Goal: Task Accomplishment & Management: Manage account settings

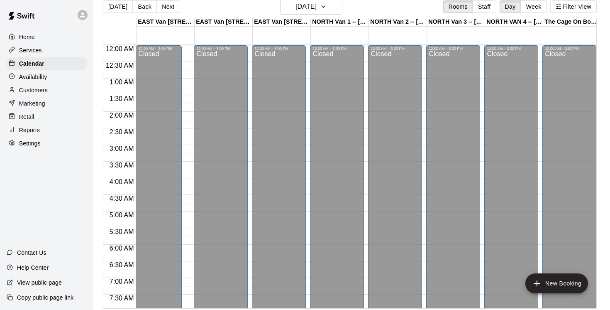
scroll to position [257, 411]
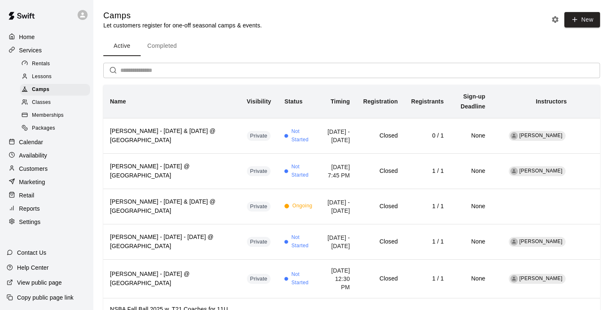
click at [31, 208] on p "Reports" at bounding box center [29, 208] width 21 height 8
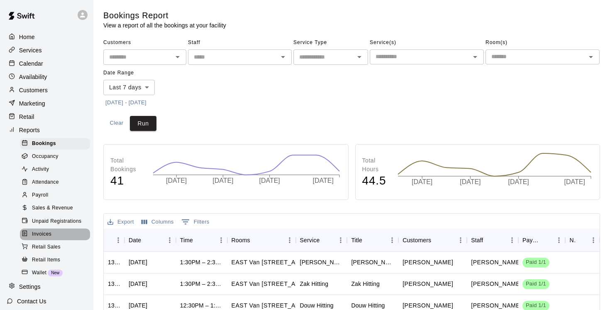
click at [40, 234] on span "Invoices" at bounding box center [42, 234] width 20 height 8
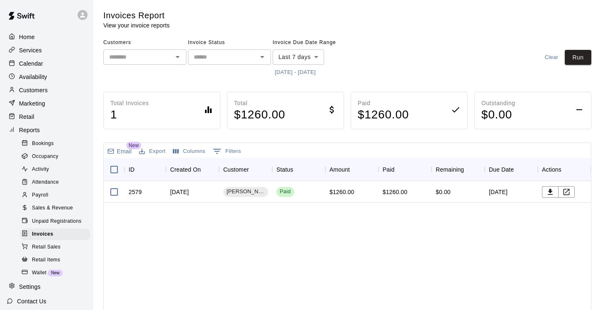
click at [178, 57] on icon "Open" at bounding box center [178, 57] width 4 height 2
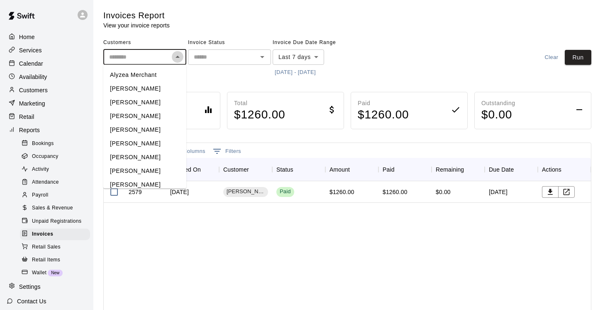
click at [178, 57] on icon "Close" at bounding box center [178, 57] width 4 height 2
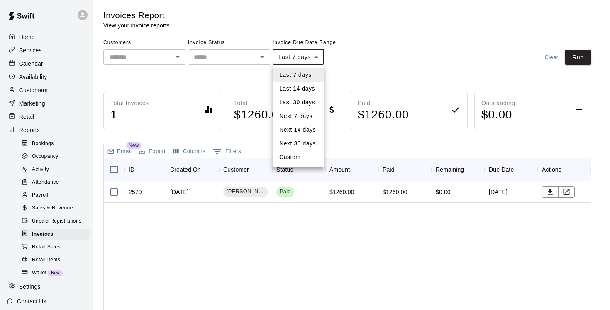
click at [316, 56] on body "Home Services Calendar Availability Customers Marketing Retail Reports Bookings…" at bounding box center [305, 218] width 610 height 436
click at [296, 153] on li "Custom" at bounding box center [298, 157] width 51 height 14
type input "******"
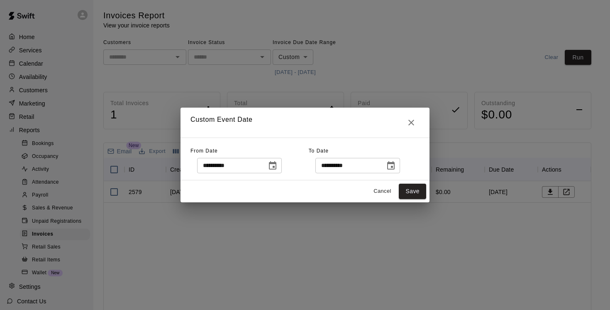
click at [276, 164] on icon "Choose date, selected date is Aug 13, 2025" at bounding box center [272, 165] width 7 height 8
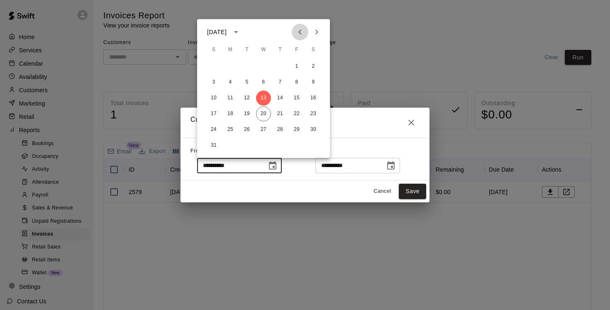
click at [301, 30] on icon "Previous month" at bounding box center [300, 32] width 10 height 10
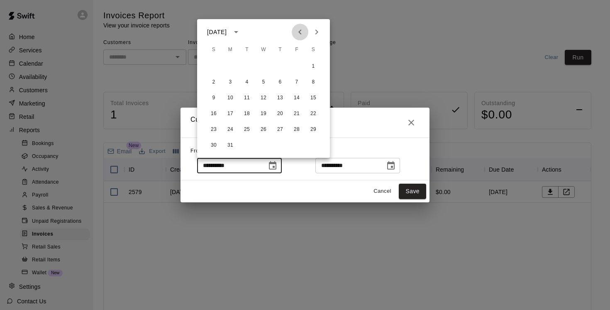
click at [301, 30] on icon "Previous month" at bounding box center [300, 32] width 10 height 10
click at [259, 66] on button "1" at bounding box center [263, 66] width 15 height 15
type input "**********"
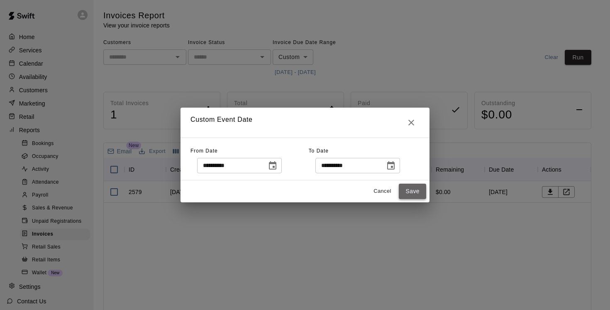
click at [413, 193] on button "Save" at bounding box center [412, 190] width 27 height 15
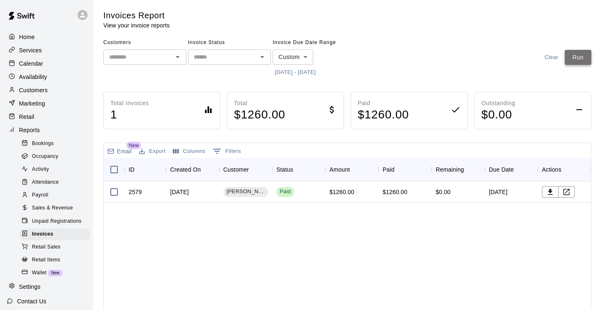
click at [572, 59] on button "Run" at bounding box center [578, 57] width 27 height 15
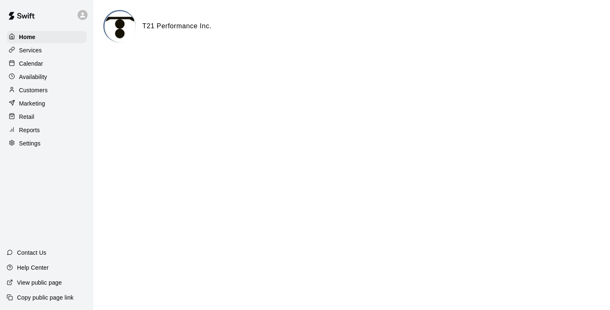
click at [38, 90] on p "Customers" at bounding box center [33, 90] width 29 height 8
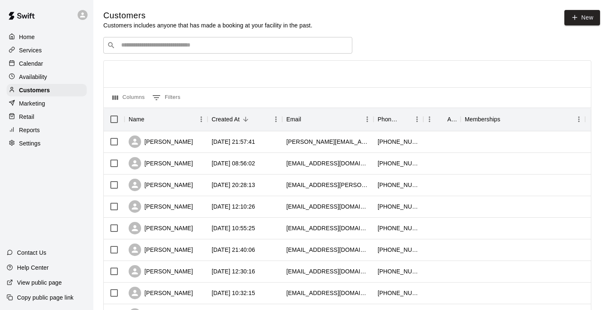
click at [140, 45] on input "Search customers by name or email" at bounding box center [234, 45] width 230 height 8
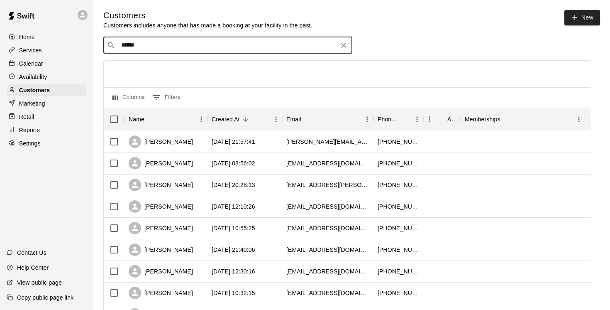
type input "******"
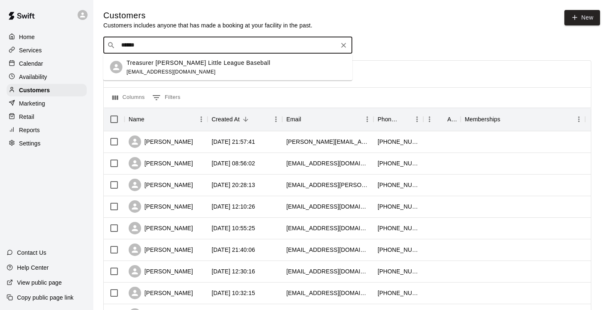
click at [160, 61] on p "Treasurer [PERSON_NAME] Little League Baseball" at bounding box center [199, 62] width 144 height 9
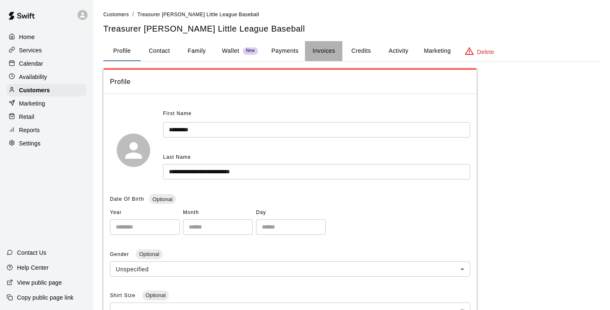
click at [328, 52] on button "Invoices" at bounding box center [323, 51] width 37 height 20
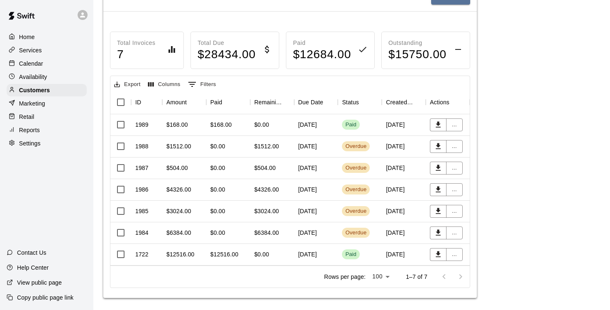
scroll to position [89, 0]
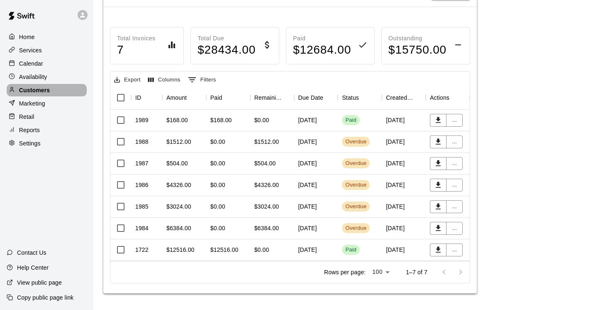
click at [33, 92] on p "Customers" at bounding box center [34, 90] width 31 height 8
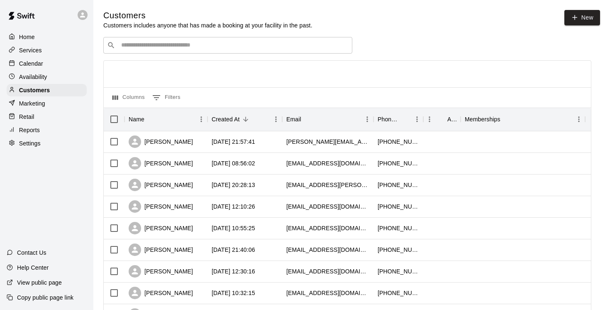
click at [133, 43] on input "Search customers by name or email" at bounding box center [234, 45] width 230 height 8
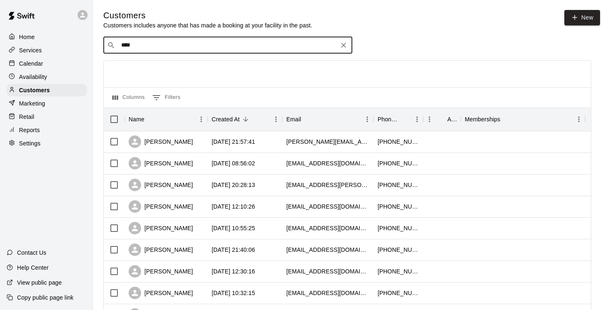
type input "****"
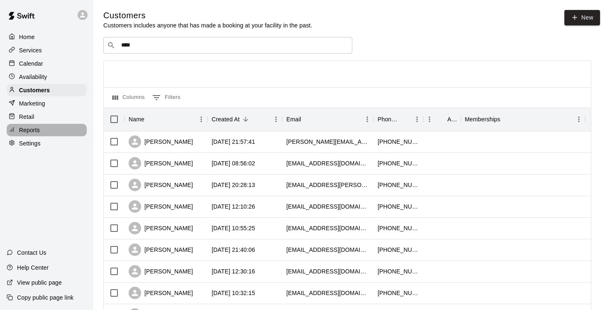
click at [29, 128] on p "Reports" at bounding box center [29, 130] width 21 height 8
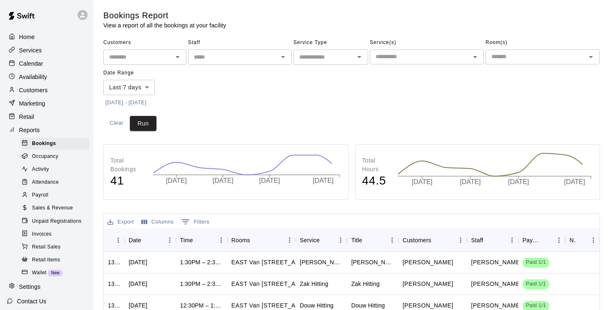
click at [42, 232] on span "Invoices" at bounding box center [42, 234] width 20 height 8
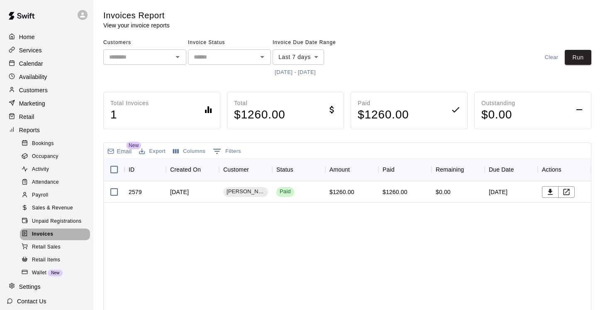
click at [43, 234] on span "Invoices" at bounding box center [42, 234] width 21 height 8
click at [53, 222] on span "Unpaid Registrations" at bounding box center [56, 221] width 49 height 8
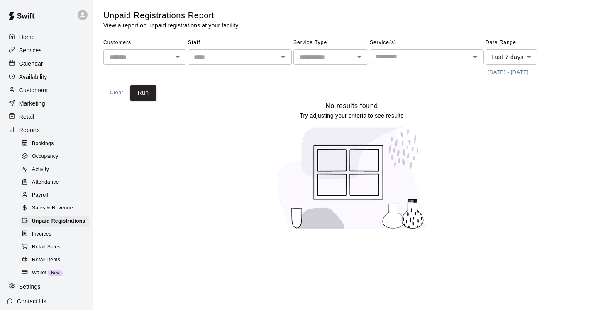
click at [26, 231] on icon at bounding box center [25, 233] width 6 height 6
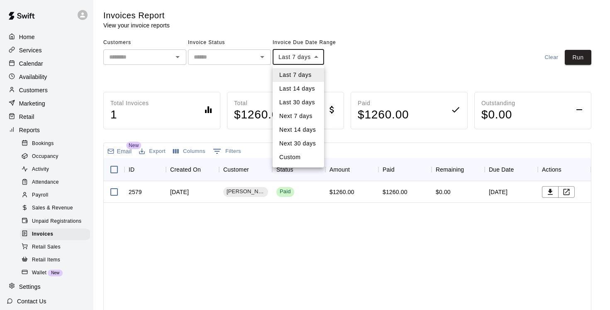
click at [319, 55] on body "Home Services Calendar Availability Customers Marketing Retail Reports Bookings…" at bounding box center [305, 218] width 610 height 436
click at [313, 244] on div at bounding box center [305, 155] width 610 height 310
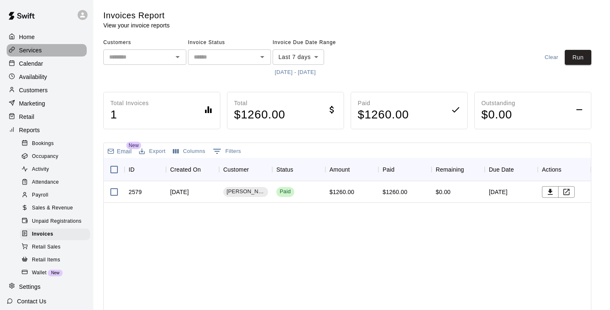
click at [31, 48] on p "Services" at bounding box center [30, 50] width 23 height 8
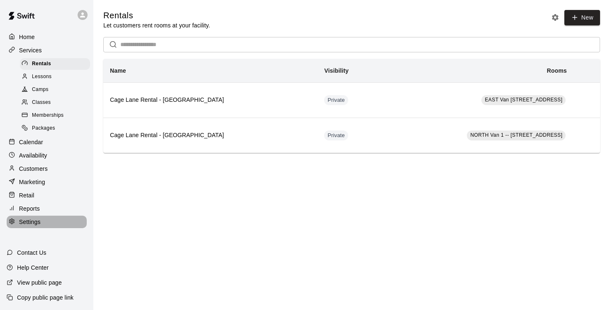
click at [29, 222] on p "Settings" at bounding box center [30, 221] width 22 height 8
select select "**"
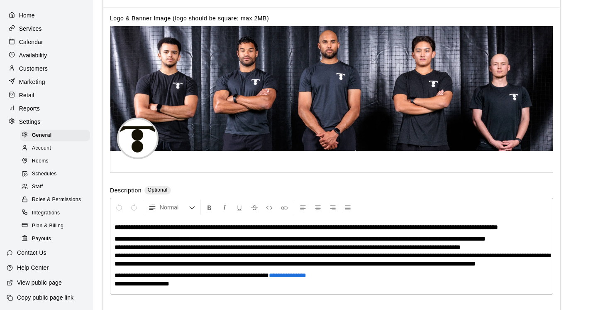
scroll to position [21, 0]
click at [28, 107] on p "Reports" at bounding box center [29, 109] width 21 height 8
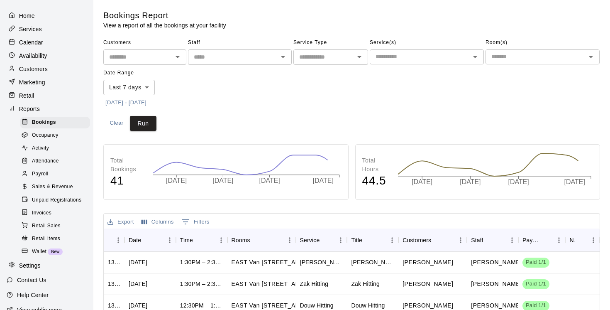
click at [41, 210] on span "Invoices" at bounding box center [42, 213] width 20 height 8
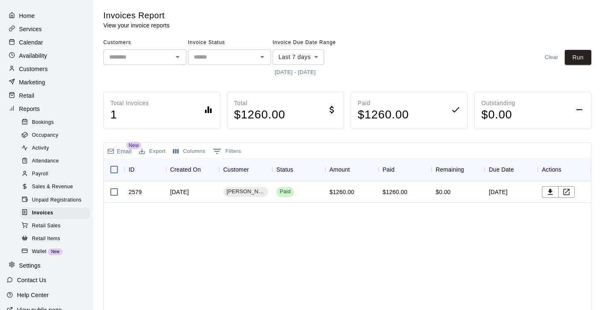
click at [318, 55] on body "Home Services Calendar Availability Customers Marketing Retail Reports Bookings…" at bounding box center [305, 218] width 610 height 436
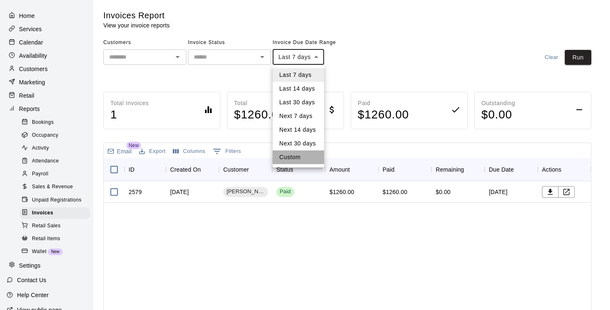
click at [296, 158] on li "Custom" at bounding box center [298, 157] width 51 height 14
type input "******"
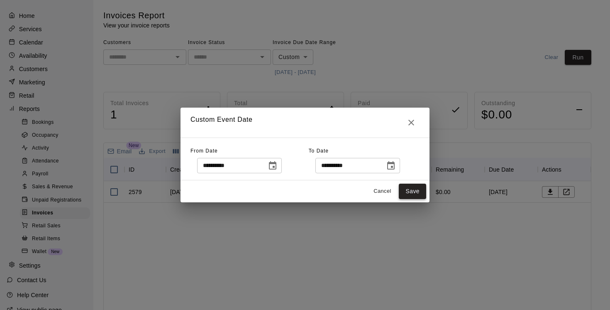
click at [412, 190] on button "Save" at bounding box center [412, 190] width 27 height 15
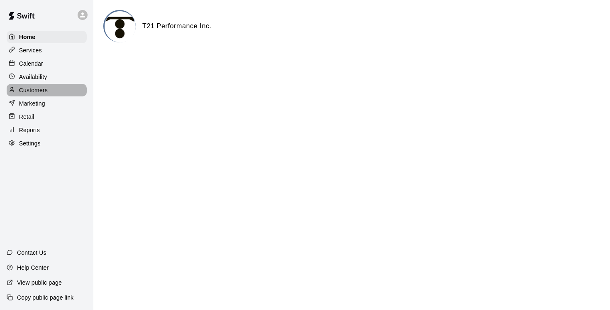
click at [35, 88] on p "Customers" at bounding box center [33, 90] width 29 height 8
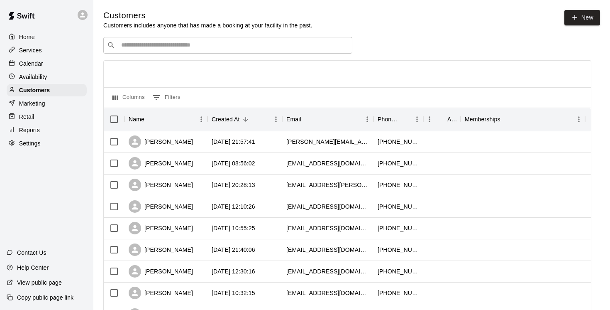
click at [141, 46] on input "Search customers by name or email" at bounding box center [234, 45] width 230 height 8
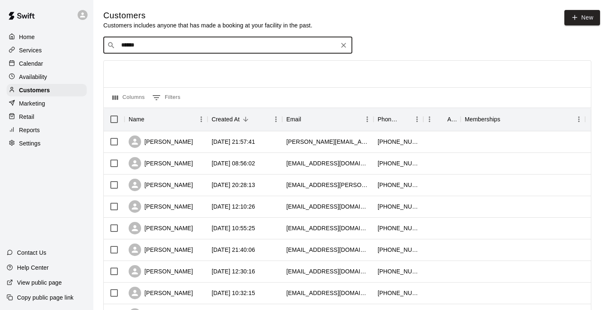
type input "*******"
click at [142, 62] on p "Jericho Baseball" at bounding box center [150, 62] width 46 height 9
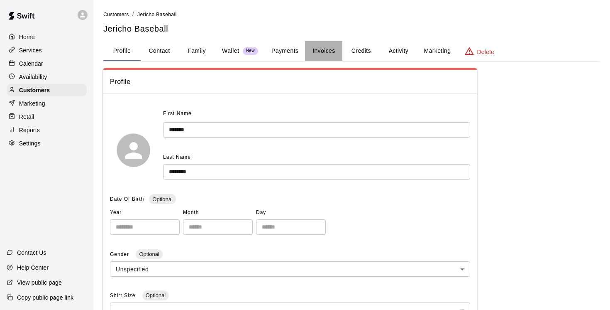
click at [323, 51] on button "Invoices" at bounding box center [323, 51] width 37 height 20
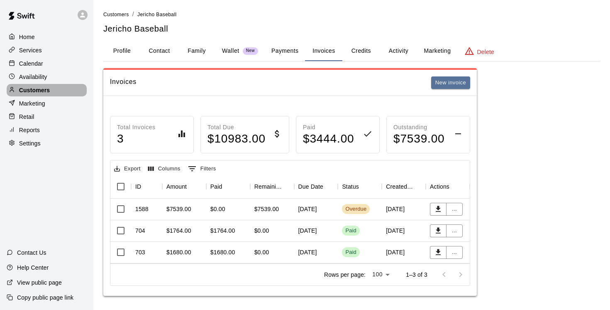
click at [34, 91] on p "Customers" at bounding box center [34, 90] width 31 height 8
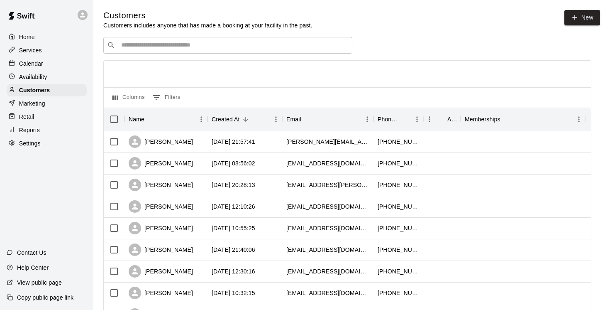
click at [155, 45] on input "Search customers by name or email" at bounding box center [234, 45] width 230 height 8
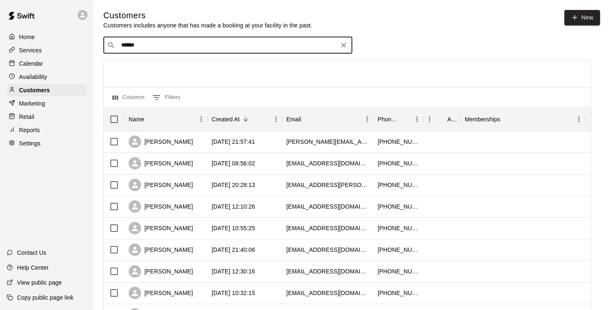
type input "******"
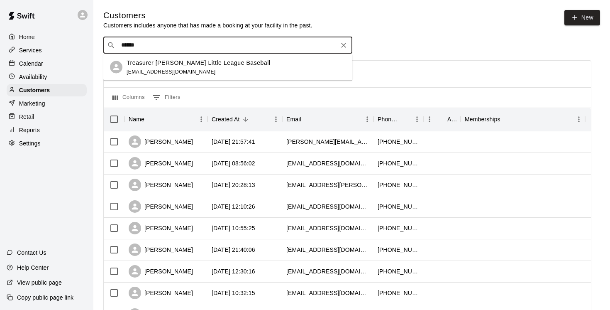
click at [171, 64] on p "Treasurer Dunbar Little League Baseball" at bounding box center [199, 62] width 144 height 9
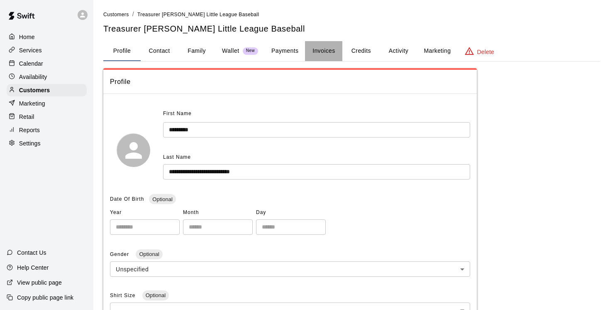
click at [325, 50] on button "Invoices" at bounding box center [323, 51] width 37 height 20
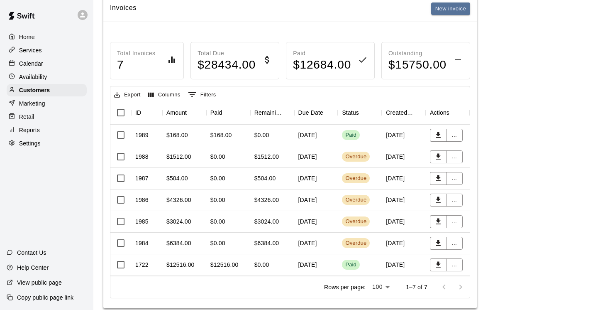
scroll to position [89, 0]
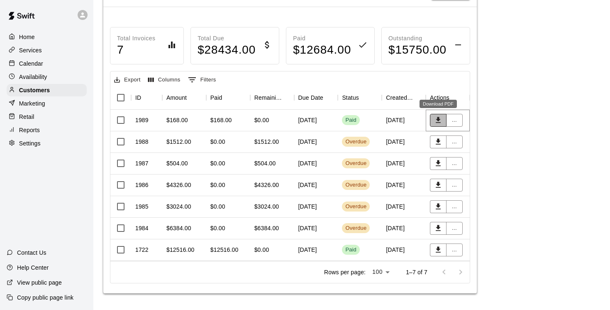
click at [439, 120] on icon "Download PDF" at bounding box center [438, 120] width 5 height 6
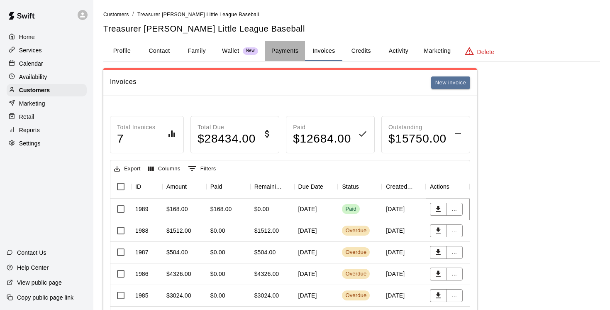
click at [288, 50] on button "Payments" at bounding box center [285, 51] width 40 height 20
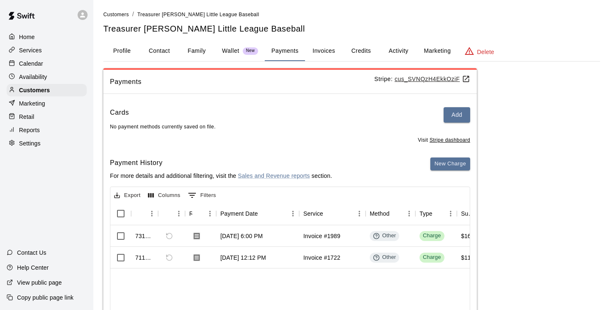
click at [322, 49] on button "Invoices" at bounding box center [323, 51] width 37 height 20
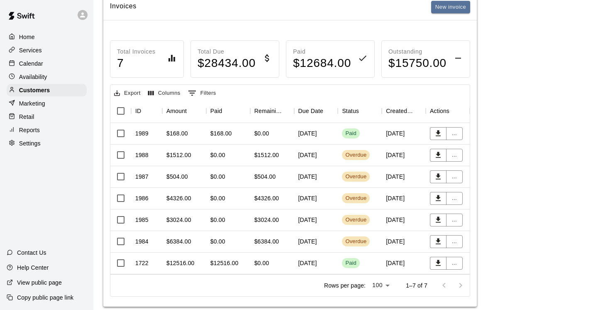
scroll to position [78, 0]
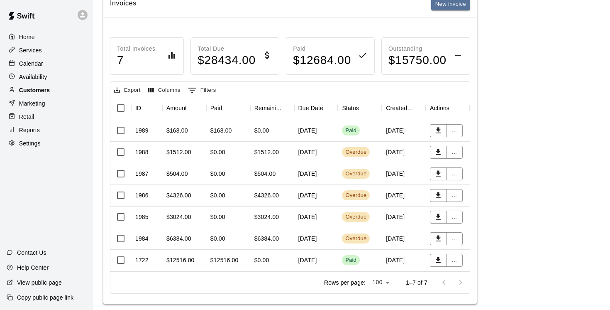
click at [30, 90] on p "Customers" at bounding box center [34, 90] width 31 height 8
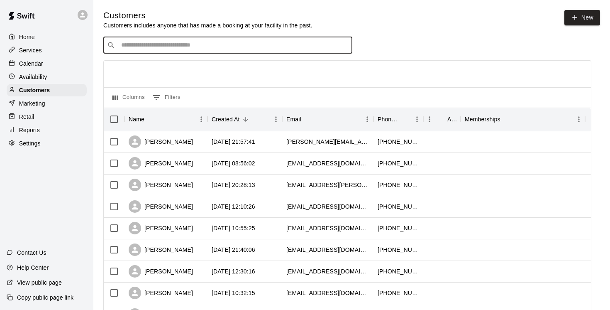
click at [149, 45] on input "Search customers by name or email" at bounding box center [234, 45] width 230 height 8
type input "*******"
click at [147, 47] on input "*******" at bounding box center [227, 45] width 217 height 8
click at [156, 63] on p "Jericho Baseball" at bounding box center [150, 62] width 46 height 9
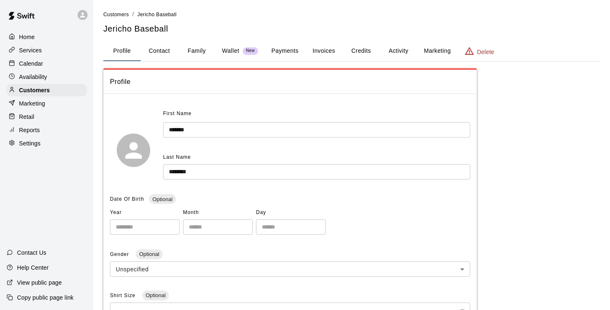
click at [321, 52] on button "Invoices" at bounding box center [323, 51] width 37 height 20
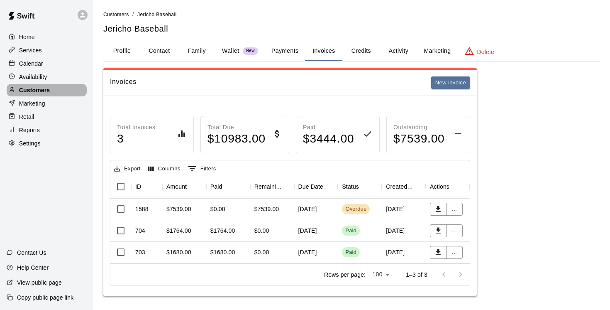
click at [44, 91] on p "Customers" at bounding box center [34, 90] width 31 height 8
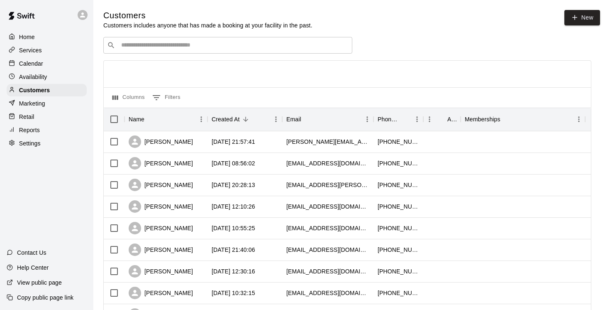
click at [152, 48] on input "Search customers by name or email" at bounding box center [234, 45] width 230 height 8
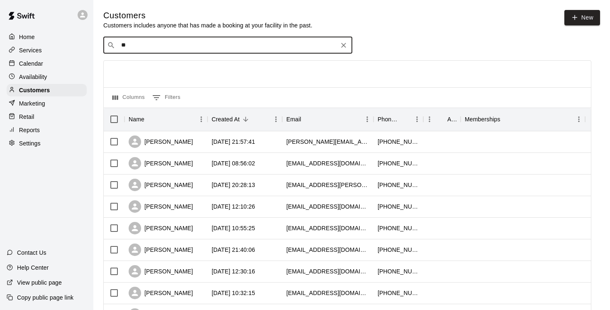
type input "*"
type input "*****"
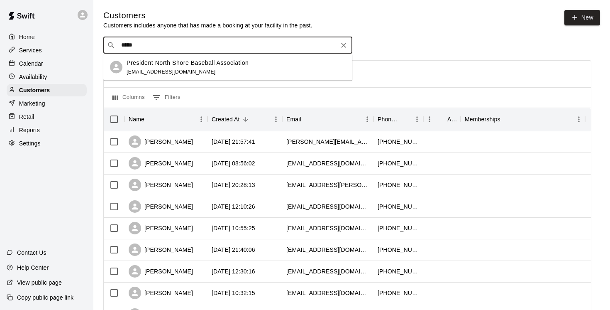
click at [164, 70] on span "[EMAIL_ADDRESS][DOMAIN_NAME]" at bounding box center [171, 71] width 89 height 6
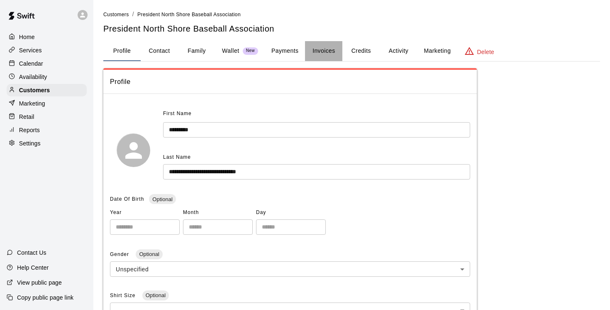
click at [321, 46] on button "Invoices" at bounding box center [323, 51] width 37 height 20
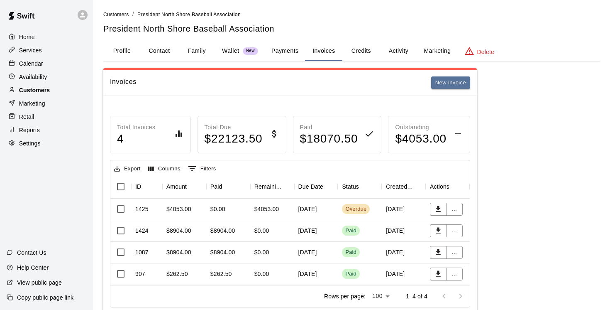
click at [39, 90] on p "Customers" at bounding box center [34, 90] width 31 height 8
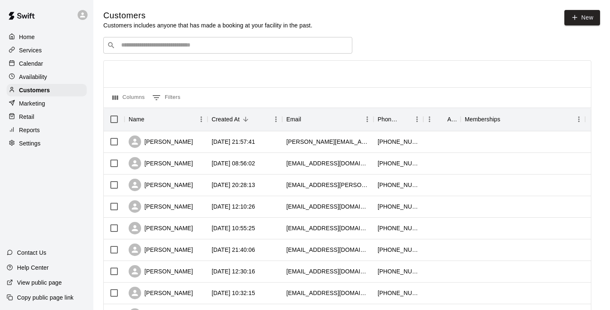
click at [131, 45] on input "Search customers by name or email" at bounding box center [234, 45] width 230 height 8
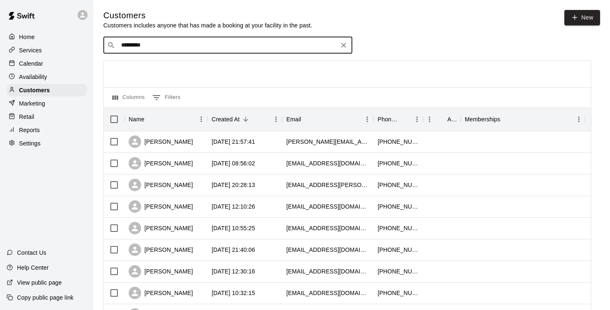
type input "*********"
click at [180, 63] on p "Highlands Little League Baseball" at bounding box center [173, 62] width 92 height 9
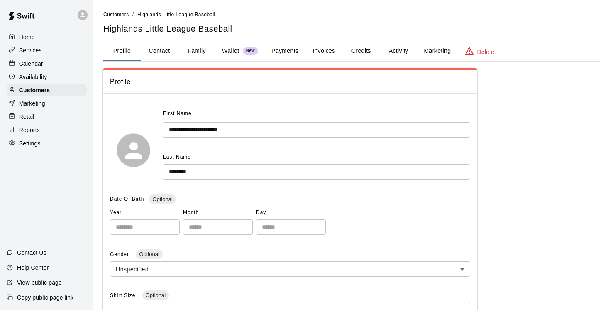
click at [325, 52] on button "Invoices" at bounding box center [323, 51] width 37 height 20
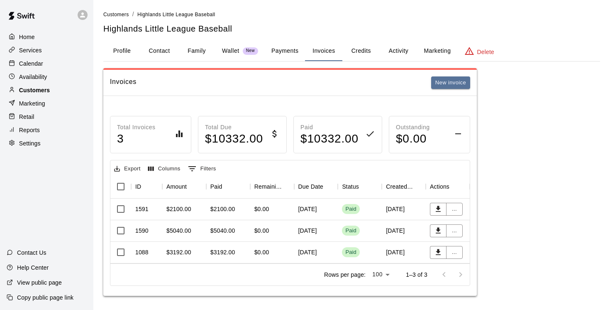
click at [46, 91] on p "Customers" at bounding box center [34, 90] width 31 height 8
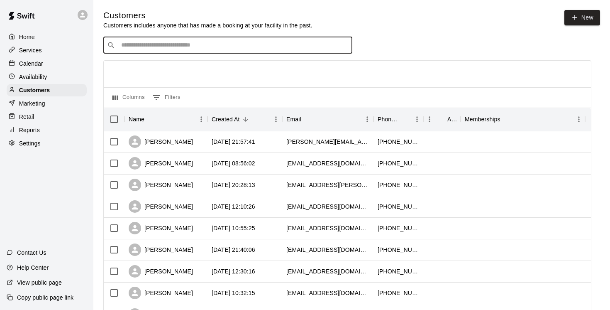
click at [122, 49] on input "Search customers by name or email" at bounding box center [234, 45] width 230 height 8
type input "********"
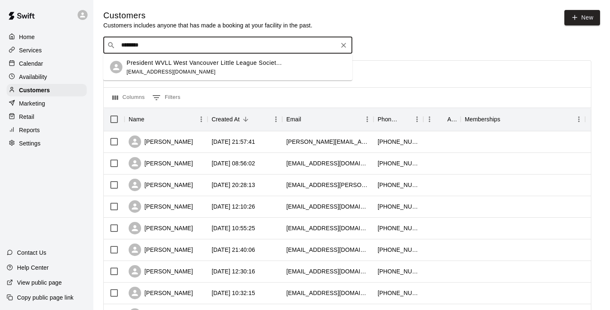
click at [154, 59] on p "President WVLL West Vancouver Little League Societ..." at bounding box center [204, 62] width 155 height 9
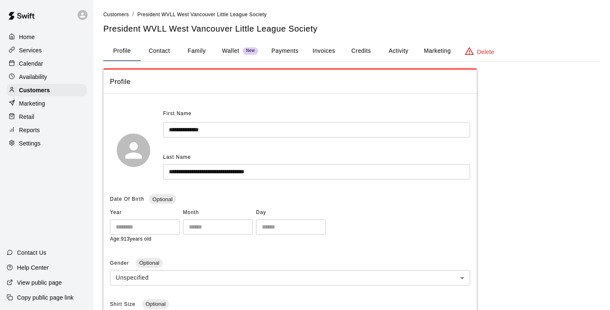
click at [327, 51] on button "Invoices" at bounding box center [323, 51] width 37 height 20
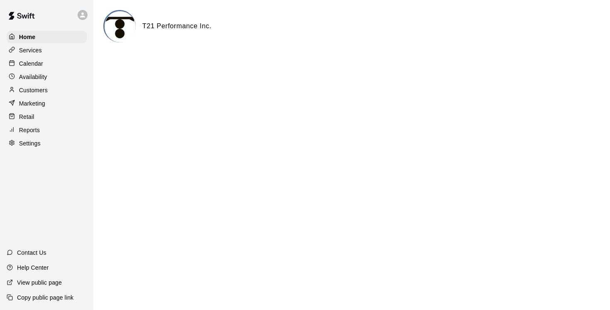
click at [40, 90] on p "Customers" at bounding box center [33, 90] width 29 height 8
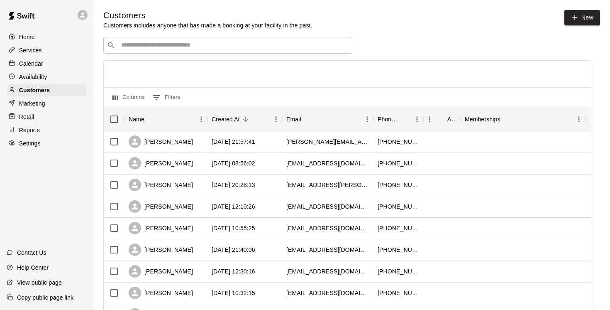
click at [130, 45] on input "Search customers by name or email" at bounding box center [234, 45] width 230 height 8
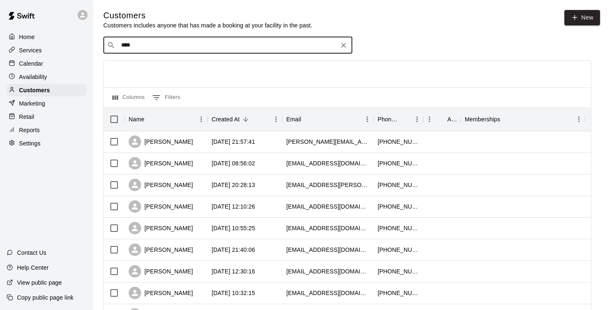
drag, startPoint x: 146, startPoint y: 46, endPoint x: 73, endPoint y: 28, distance: 74.6
type input "*****"
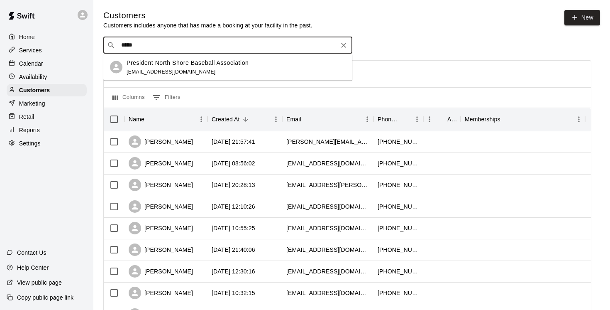
click at [156, 64] on p "President North Shore Baseball Association" at bounding box center [188, 62] width 122 height 9
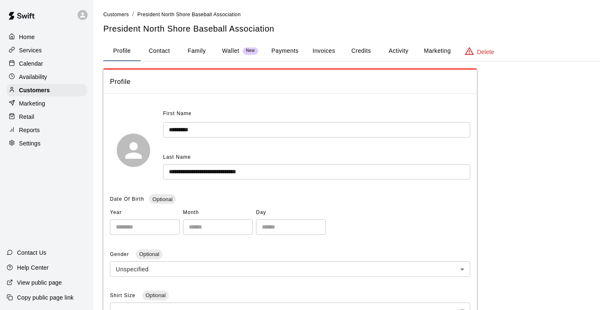
click at [324, 50] on button "Invoices" at bounding box center [323, 51] width 37 height 20
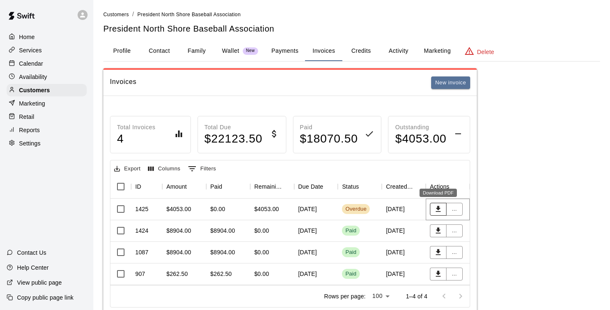
click at [438, 207] on icon "Download PDF" at bounding box center [438, 209] width 5 height 6
click at [46, 90] on p "Customers" at bounding box center [34, 90] width 31 height 8
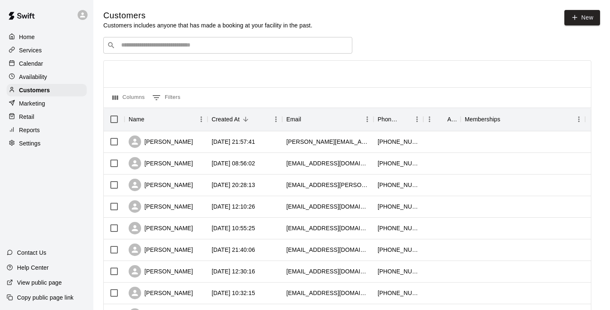
click at [125, 38] on div "​ ​" at bounding box center [227, 45] width 249 height 17
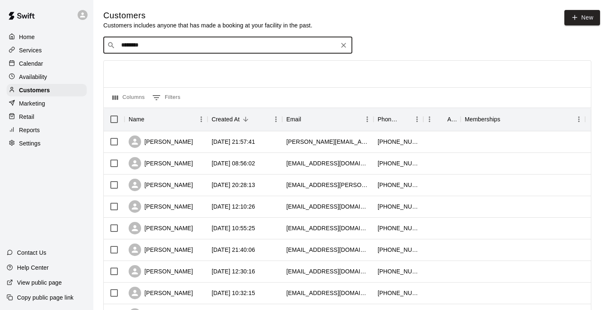
type input "*********"
click at [153, 63] on p "South Vancouver Little League Baseball" at bounding box center [183, 62] width 112 height 9
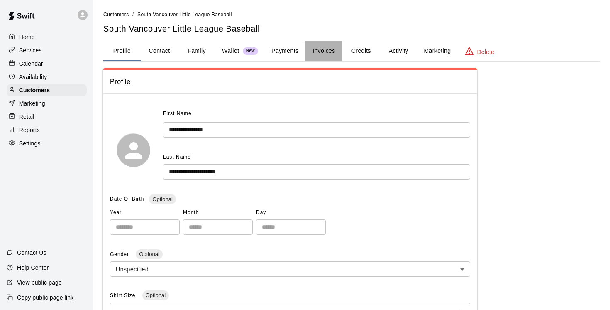
click at [324, 52] on button "Invoices" at bounding box center [323, 51] width 37 height 20
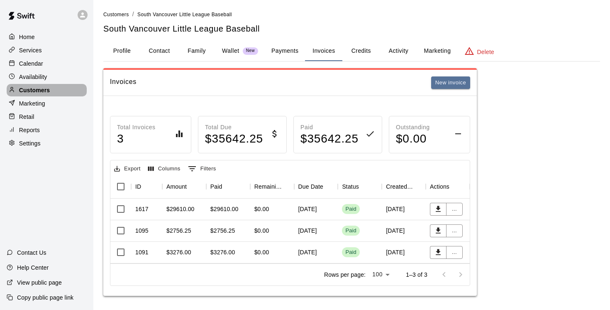
click at [42, 90] on p "Customers" at bounding box center [34, 90] width 31 height 8
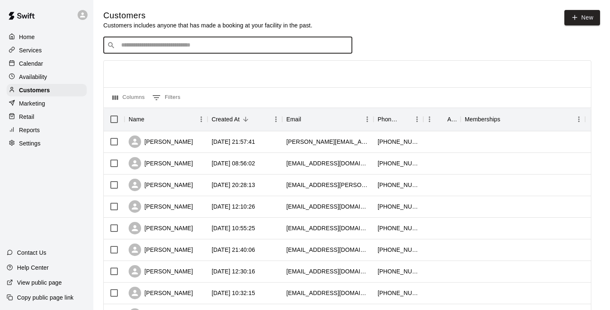
click at [138, 47] on input "Search customers by name or email" at bounding box center [234, 45] width 230 height 8
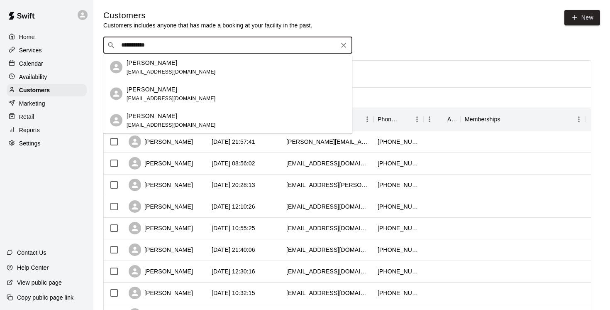
drag, startPoint x: 169, startPoint y: 44, endPoint x: 71, endPoint y: 38, distance: 98.9
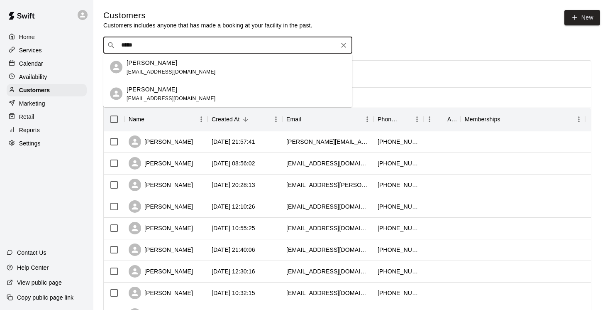
type input "*****"
